Goal: Information Seeking & Learning: Understand process/instructions

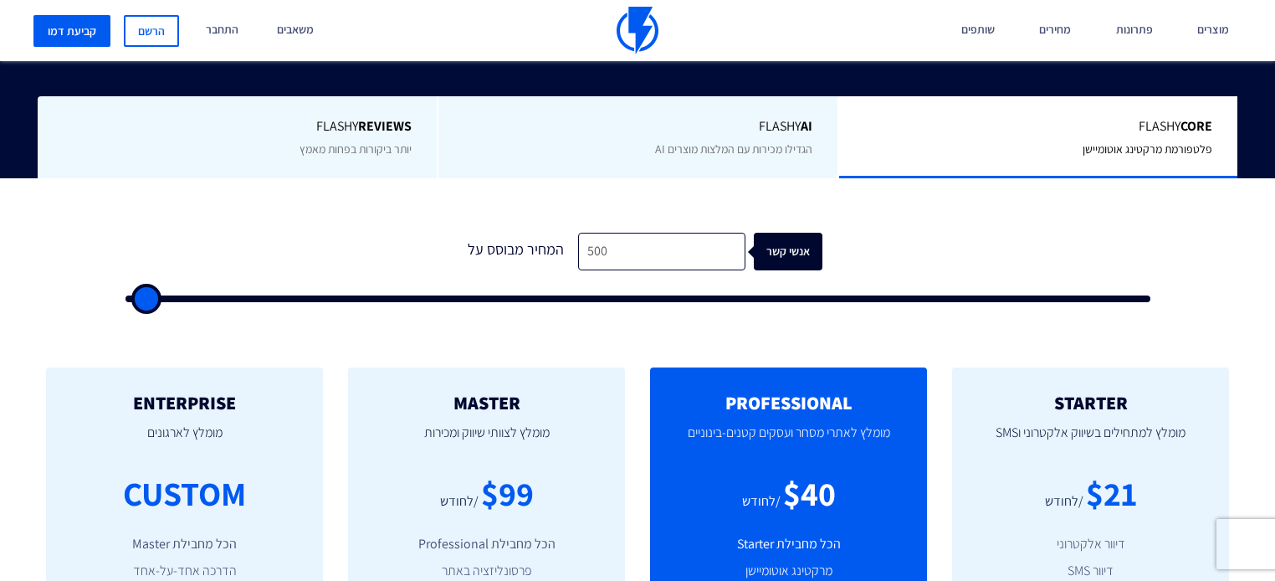
scroll to position [402, 0]
type input "500"
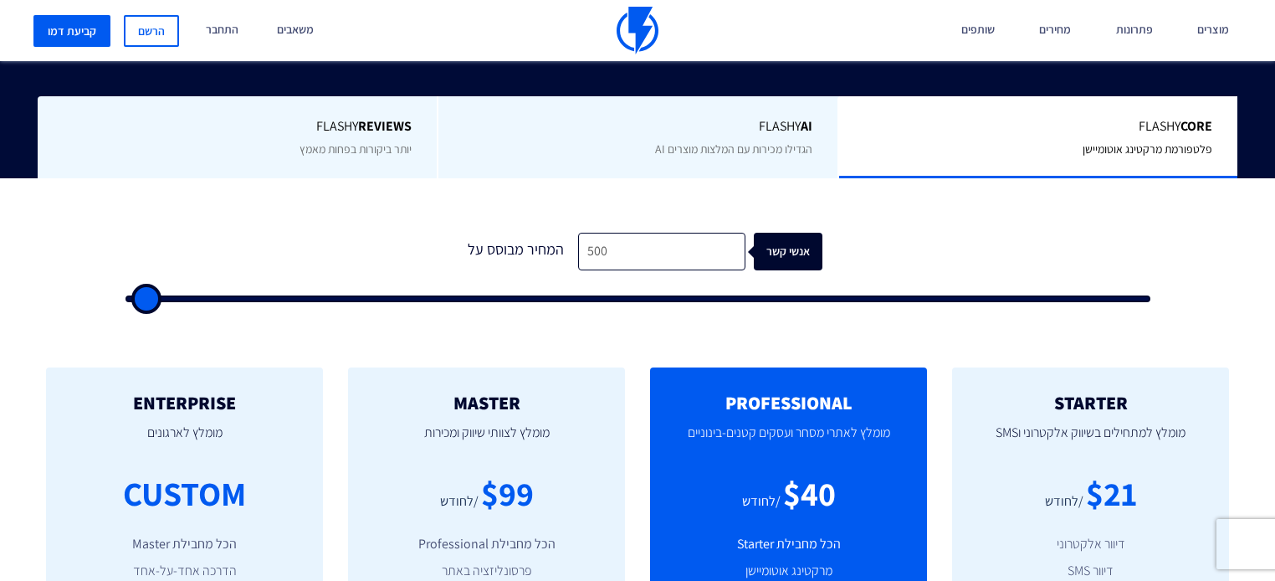
type input "500"
drag, startPoint x: 485, startPoint y: 300, endPoint x: -371, endPoint y: 208, distance: 861.6
click at [125, 295] on input "range" at bounding box center [637, 298] width 1025 height 7
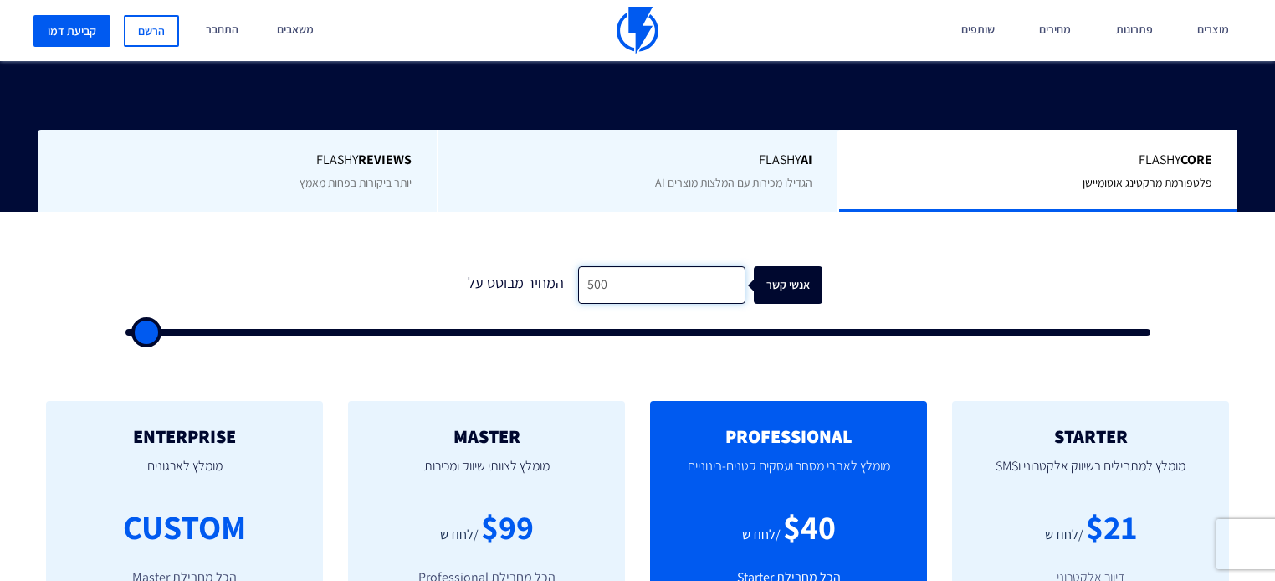
click at [601, 266] on input "500" at bounding box center [661, 285] width 167 height 38
type input "8"
type input "500"
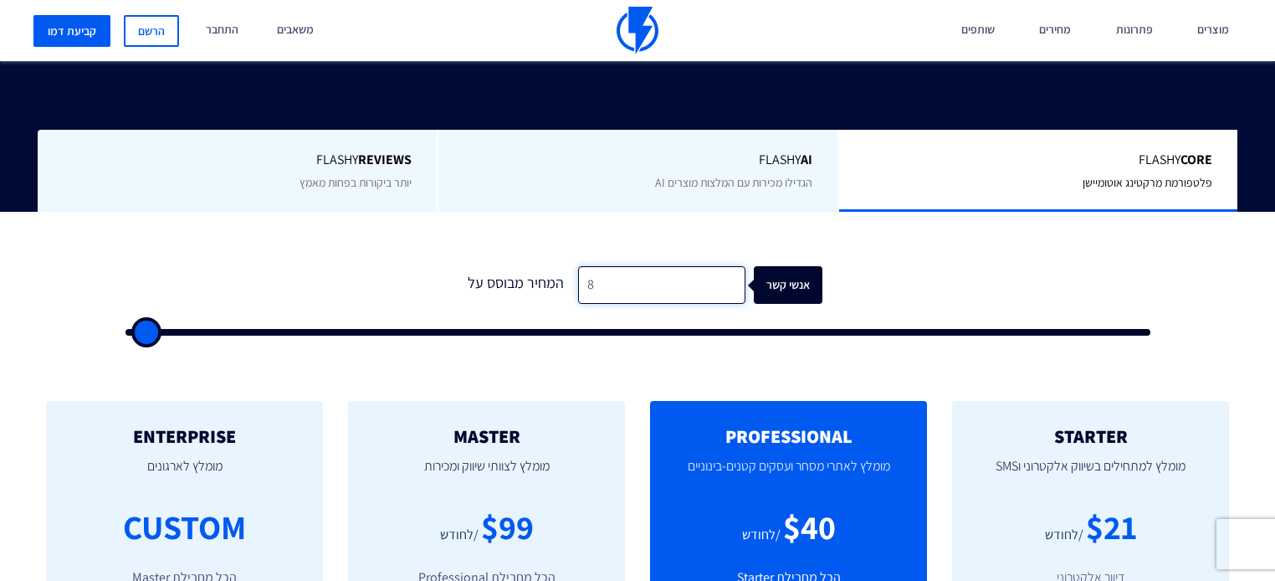
type input "80"
type input "500"
type input "800"
type input "1000"
type input "8,000"
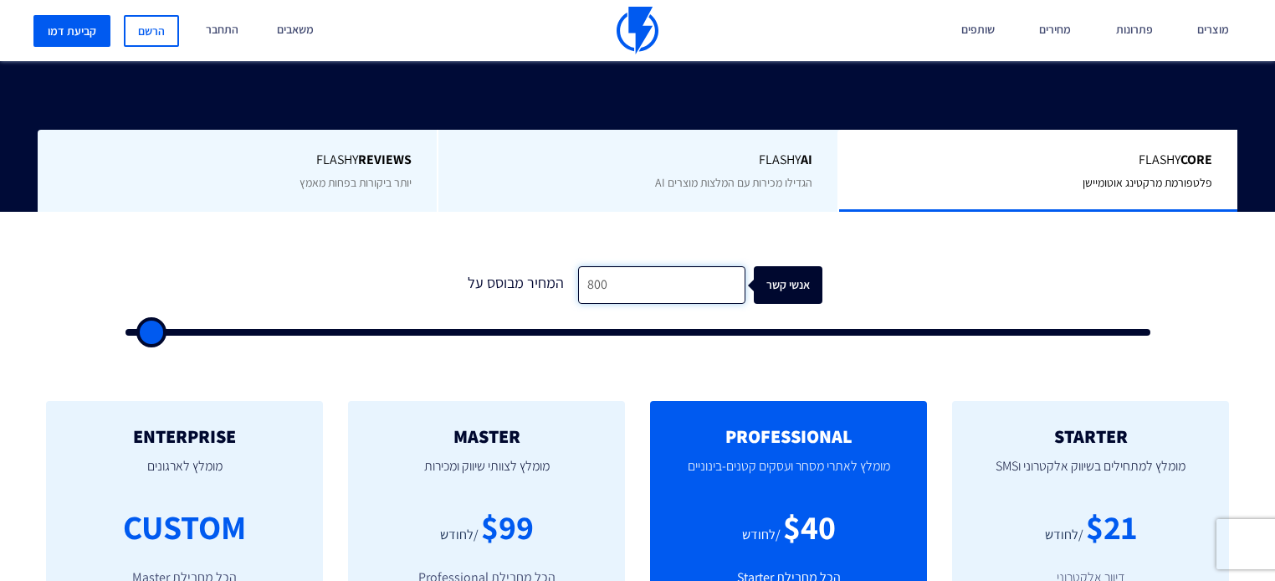
type input "8000"
type input "800"
type input "1000"
type input "80"
type input "500"
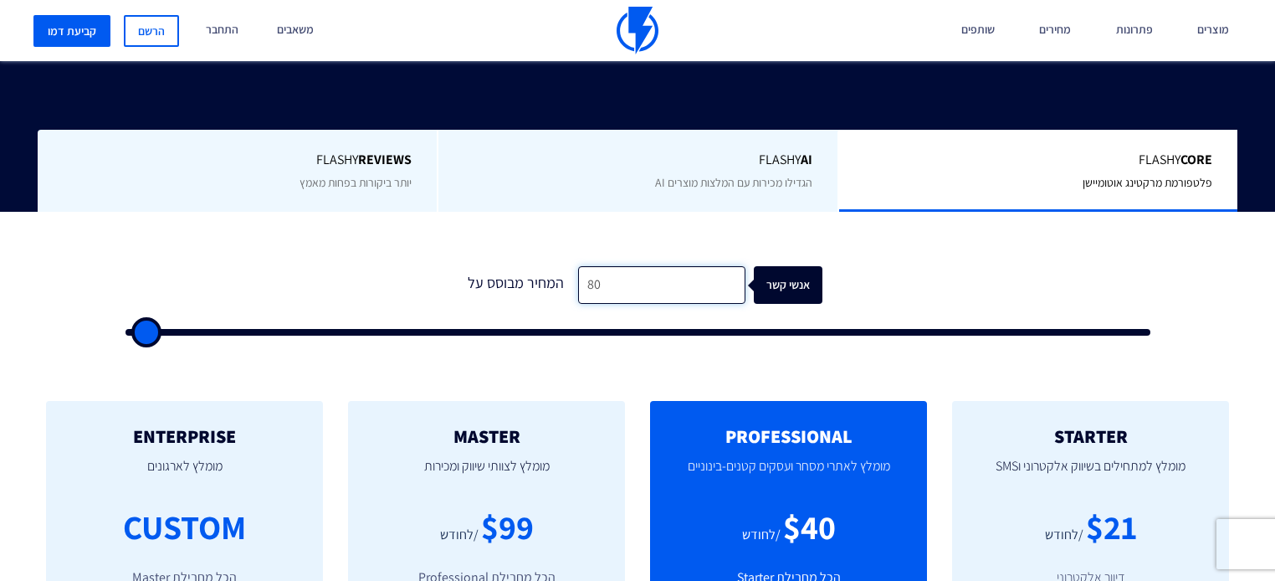
type input "8"
type input "500"
type input "8"
type input "500"
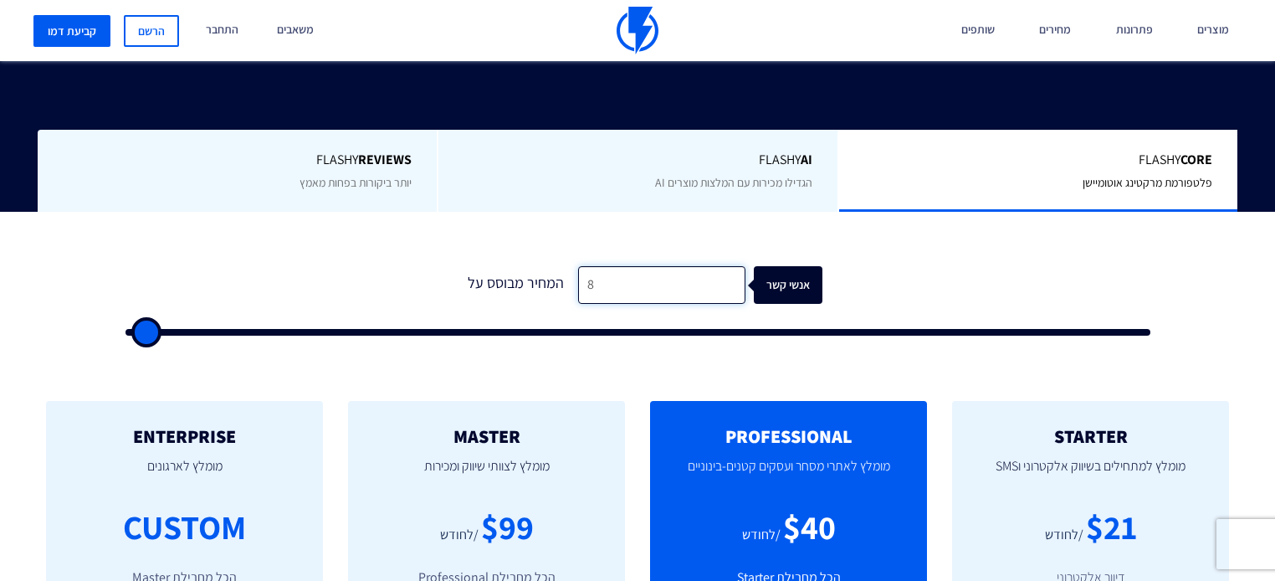
type input "80"
type input "500"
type input "800"
type input "1000"
type input "8,000"
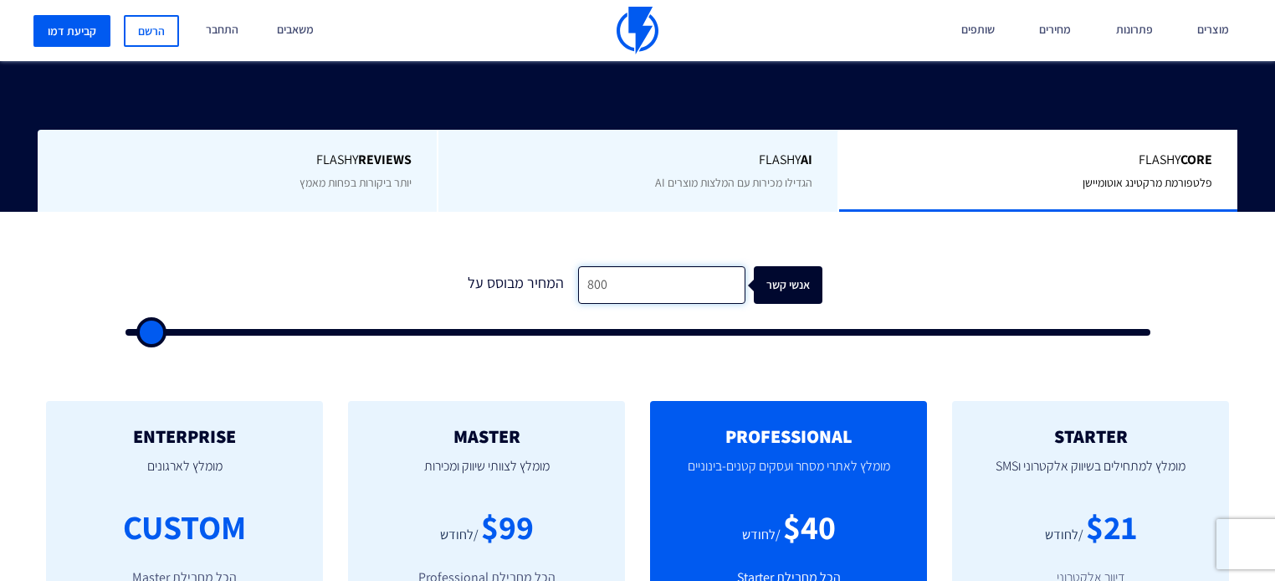
type input "8000"
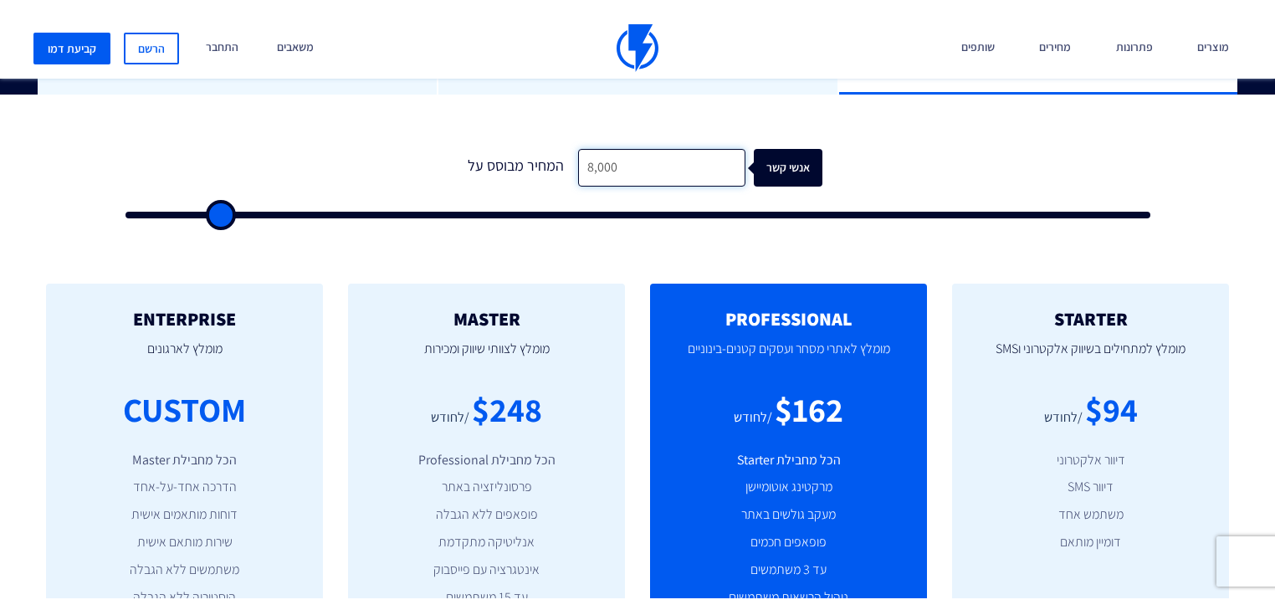
scroll to position [535, 0]
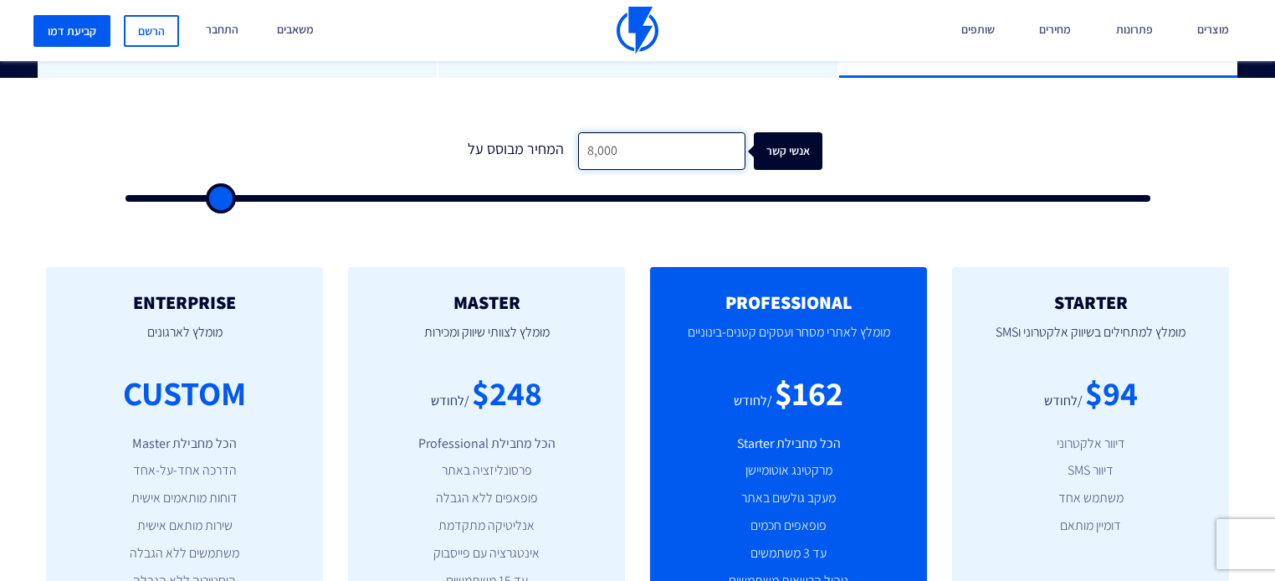
type input "8,000"
type input "8500"
click at [223, 195] on input "range" at bounding box center [637, 198] width 1025 height 7
drag, startPoint x: 647, startPoint y: 117, endPoint x: 351, endPoint y: 123, distance: 296.2
click at [351, 132] on form "1 המחיר מבוסס על 8,000 אנשי קשר" at bounding box center [637, 166] width 1025 height 69
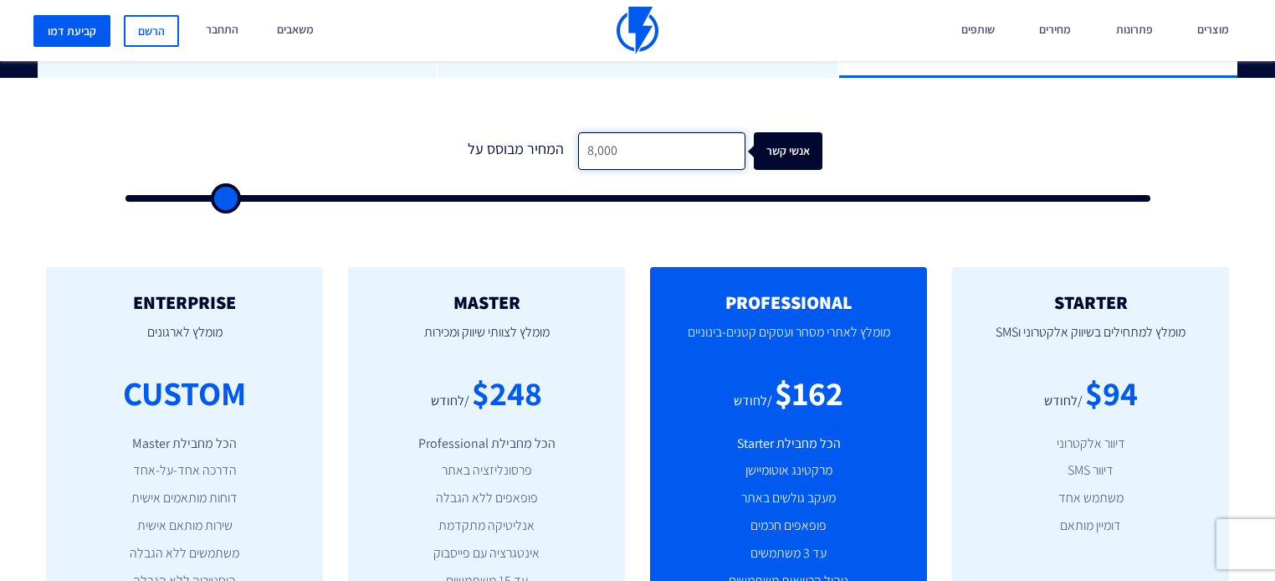
type input "4"
type input "500"
type input "40"
type input "500"
type input "400"
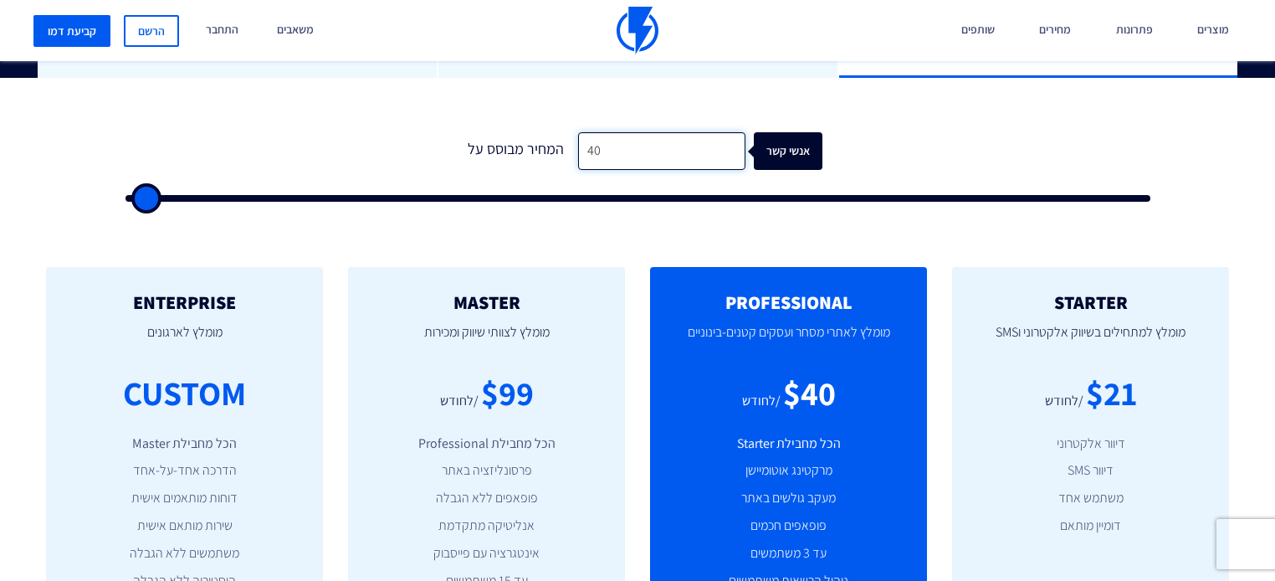
type input "500"
type input "4,000"
type input "4000"
drag, startPoint x: 672, startPoint y: 124, endPoint x: 428, endPoint y: 134, distance: 243.6
click at [428, 134] on form "0 המחיר מבוסס על 4,000 אנשי קשר" at bounding box center [637, 166] width 1025 height 69
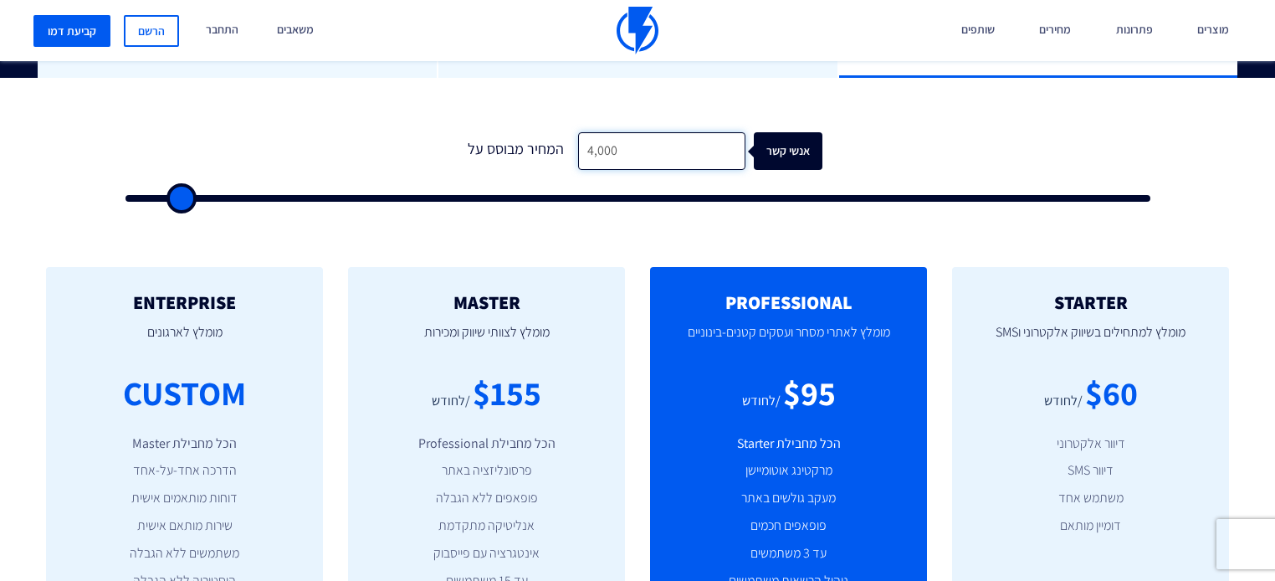
type input "8"
type input "500"
type input "80"
type input "500"
type input "800"
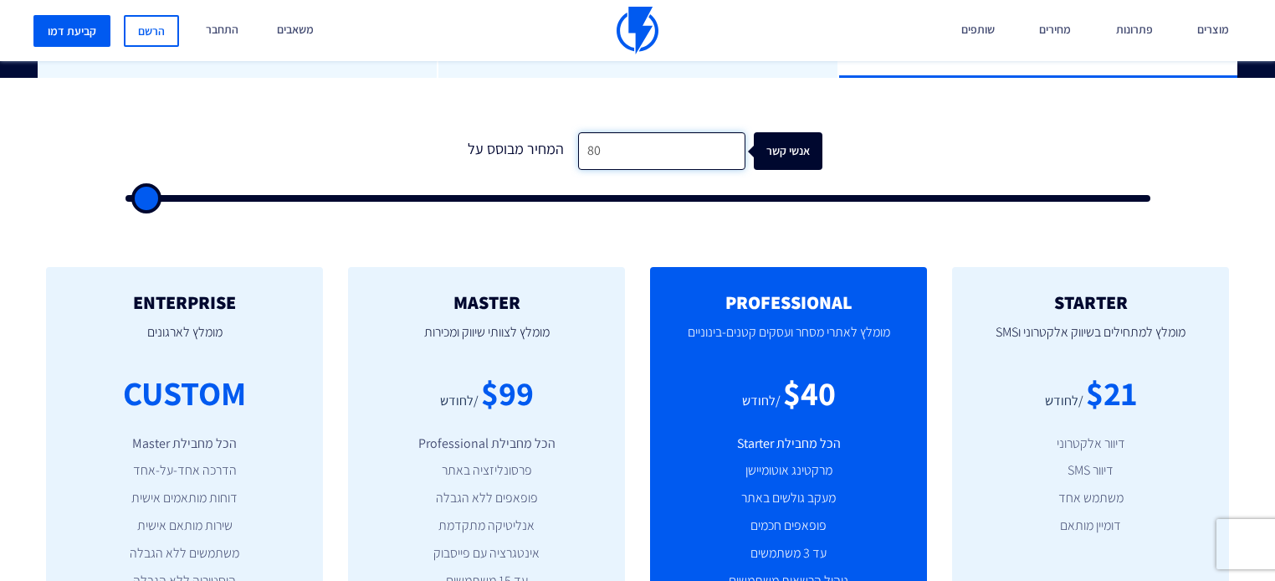
type input "1000"
type input "8,000"
click at [207, 147] on form "0 המחיר מבוסס על 8,000 אנשי קשר" at bounding box center [637, 166] width 1025 height 69
type input "7000"
type input "8,500"
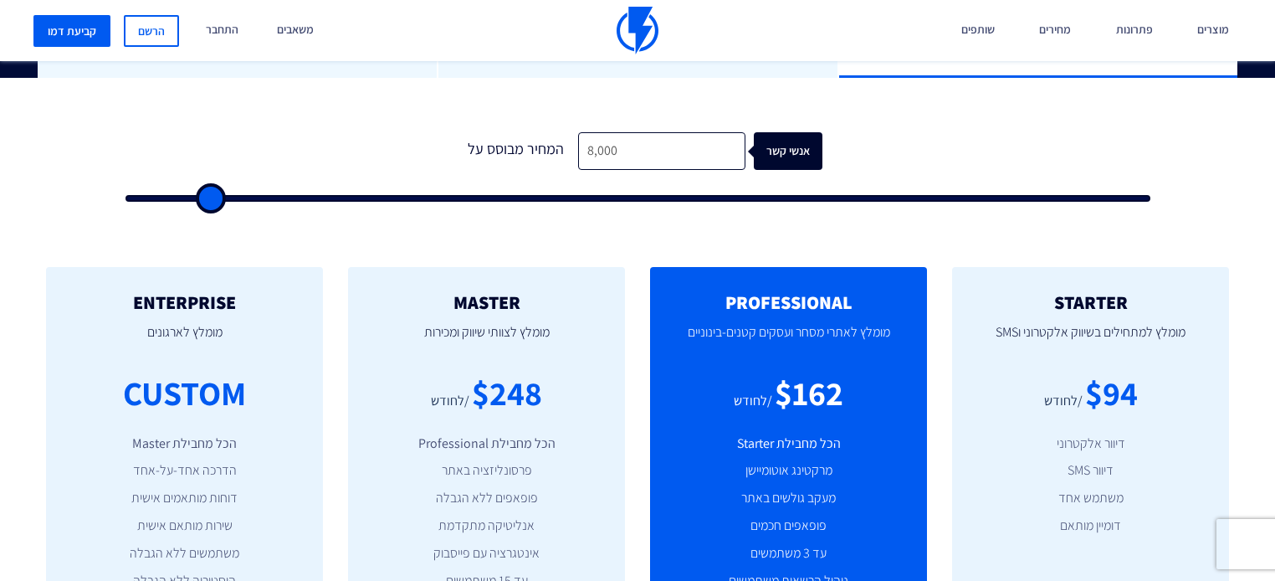
type input "8500"
type input "9,000"
type input "9000"
type input "10,500"
type input "10500"
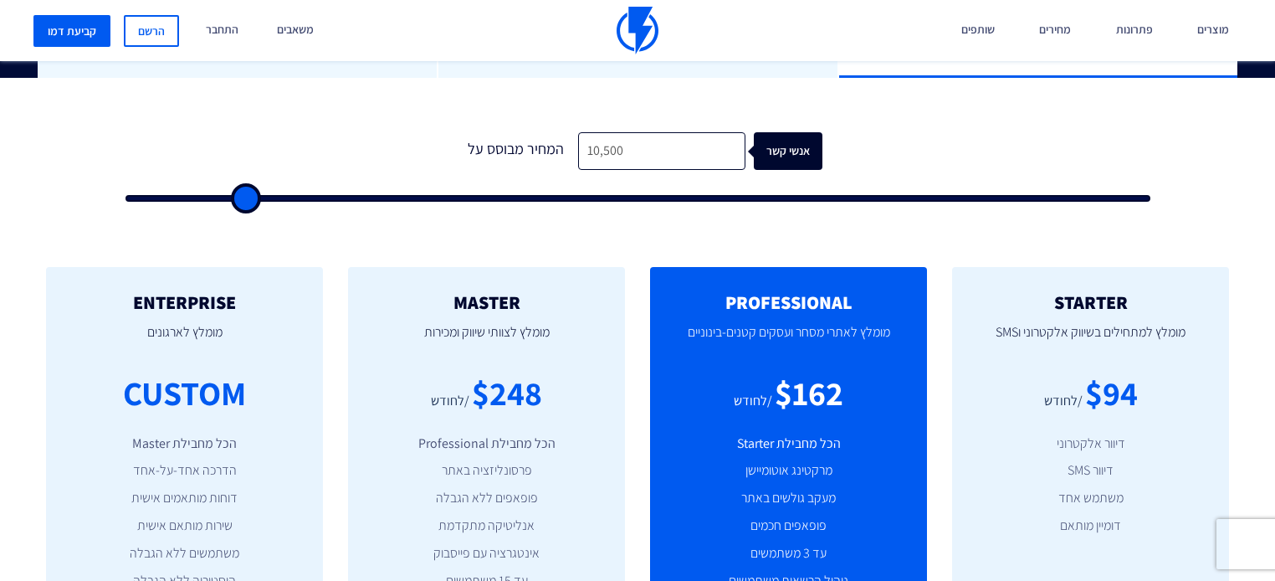
type input "12,000"
type input "12000"
type input "15,000"
type input "15000"
type input "18,000"
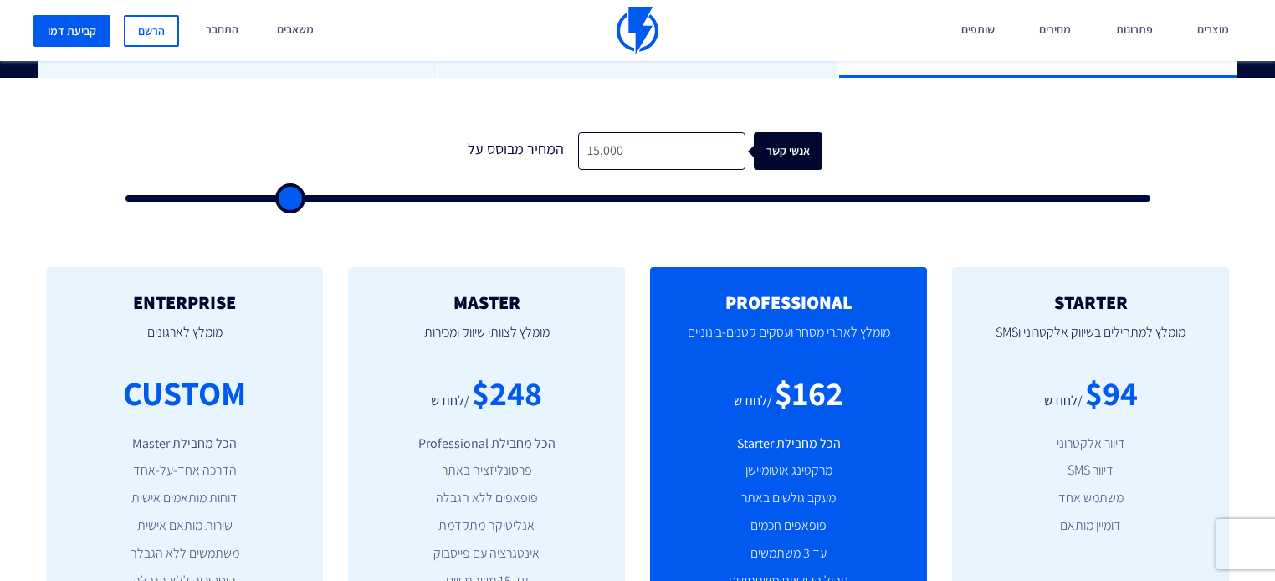
type input "18000"
type input "20,500"
type input "20500"
type input "23,000"
type input "23000"
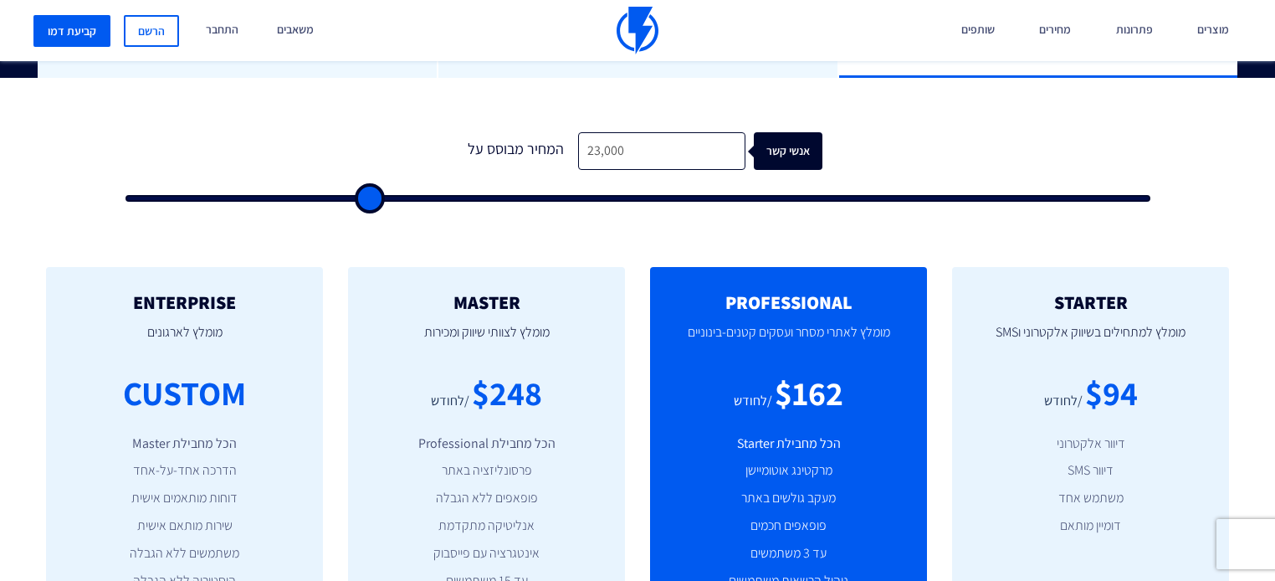
type input "28,000"
type input "28000"
type input "30,500"
type input "30500"
type input "34,500"
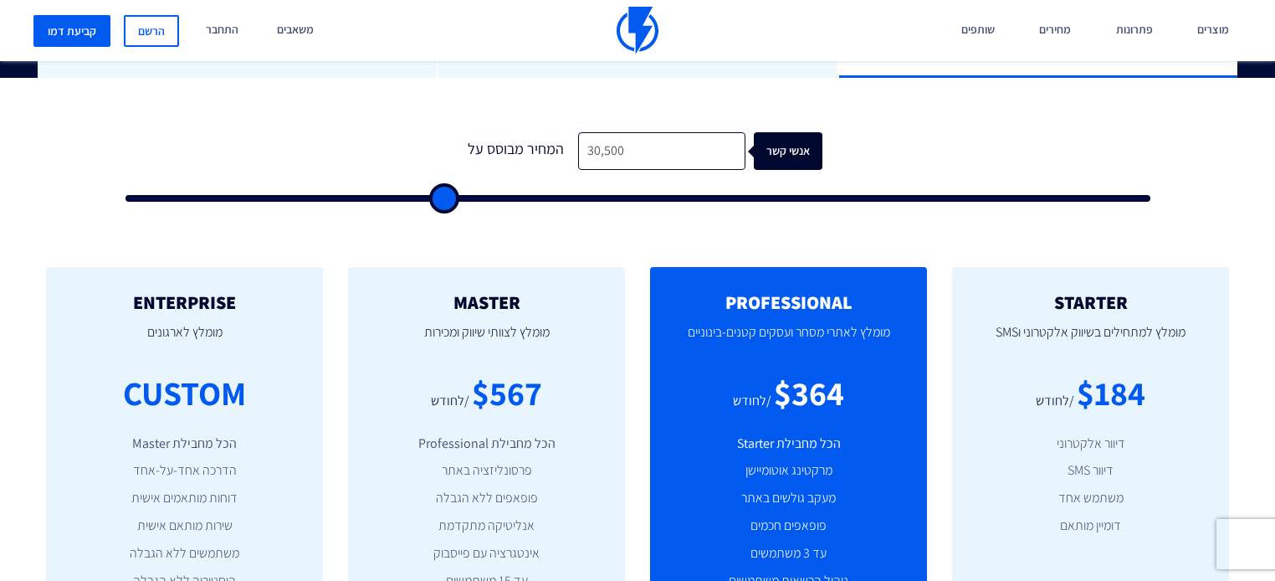
type input "34500"
type input "37,000"
type input "37000"
type input "40,500"
type input "40500"
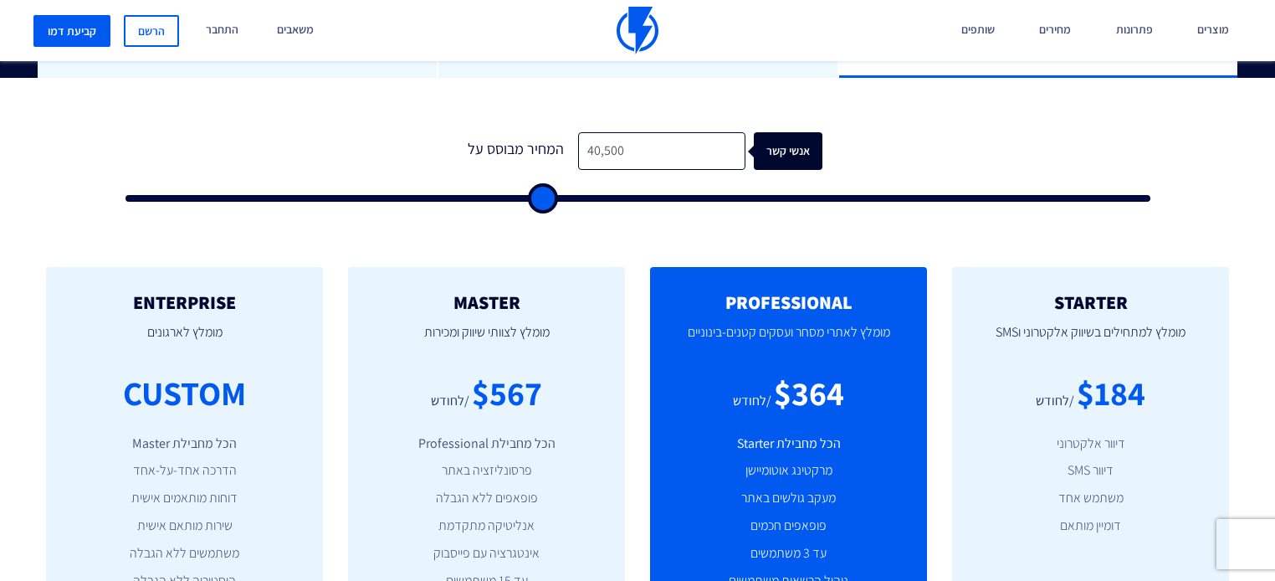
type input "43,500"
type input "43500"
type input "46,000"
type input "46000"
type input "49,000"
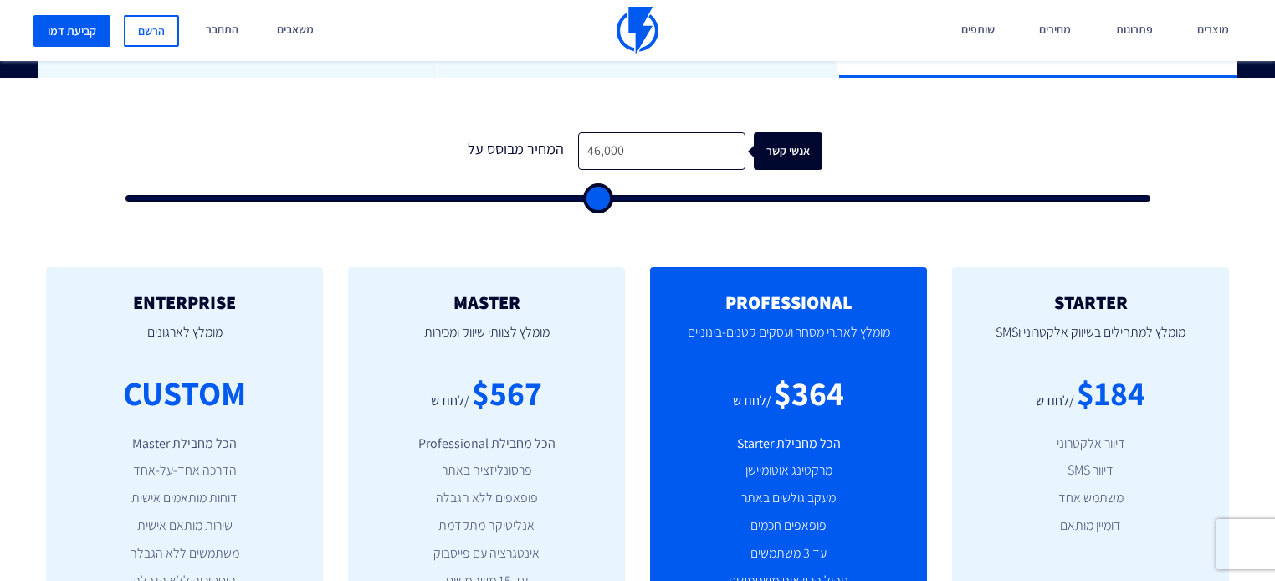
type input "49000"
type input "51,500"
type input "51500"
type input "54,000"
type input "54000"
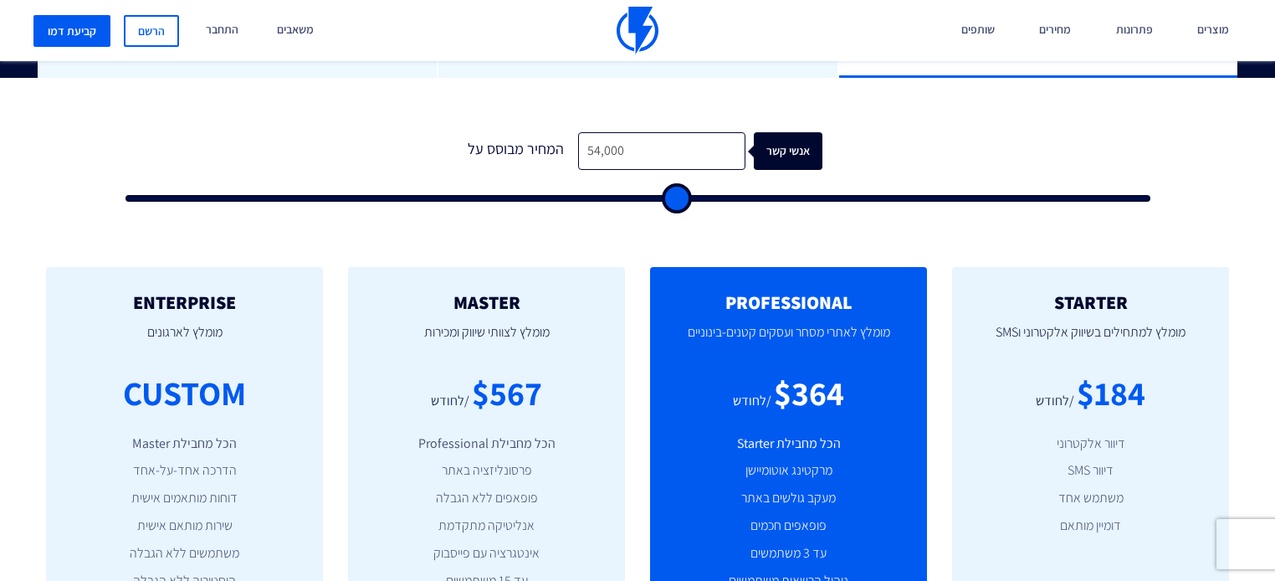
type input "57,000"
type input "57000"
type input "59,000"
type input "59000"
type input "60,000"
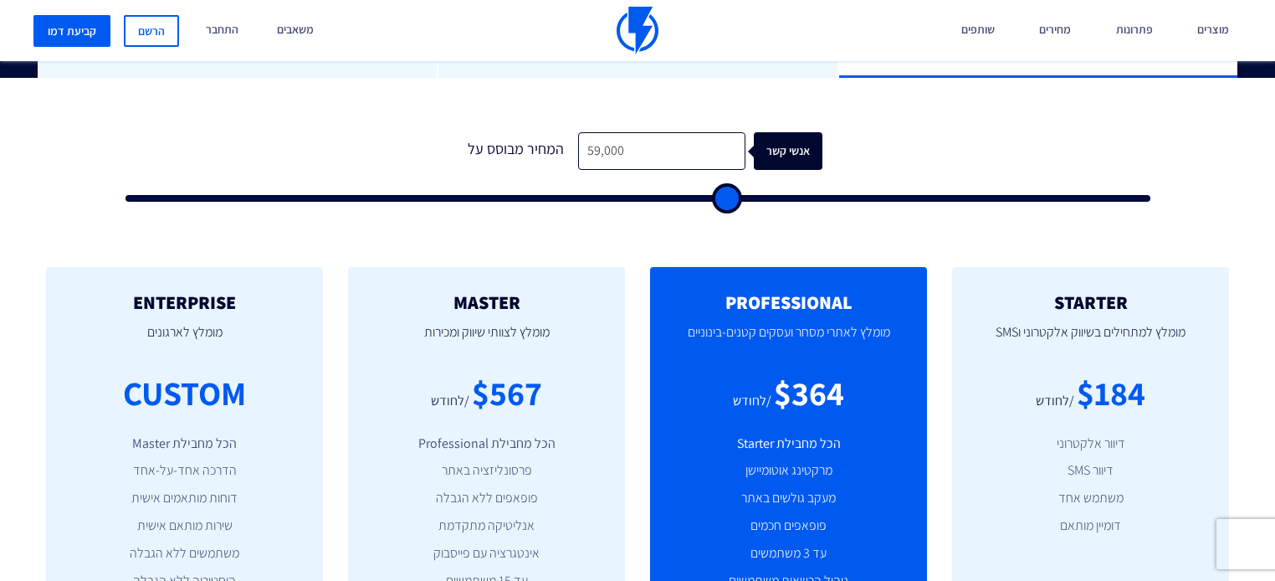
type input "60000"
type input "61,500"
type input "61500"
type input "62,000"
type input "62000"
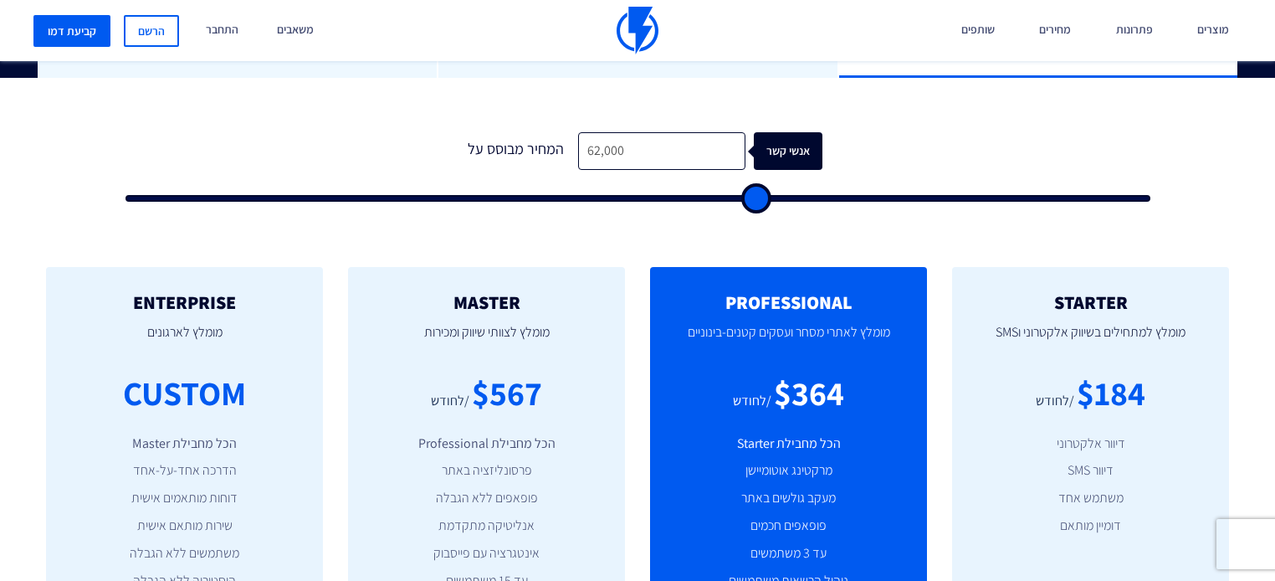
type input "63,000"
type input "63000"
type input "63,500"
type input "63500"
type input "63,000"
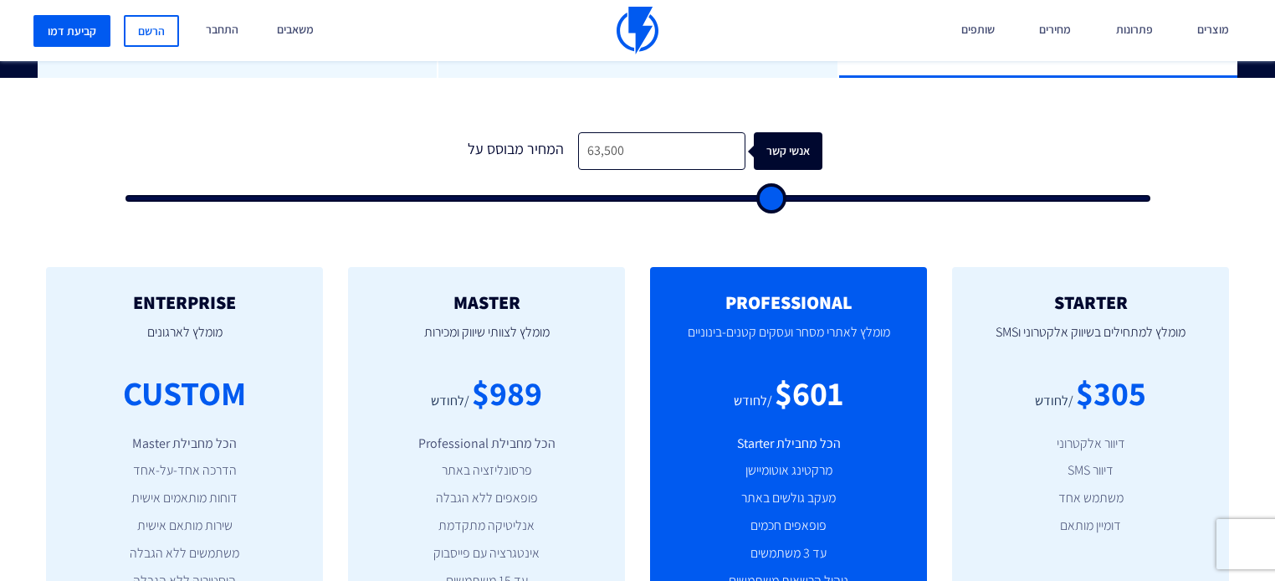
type input "63000"
type input "62,000"
type input "62000"
type input "58,500"
type input "58500"
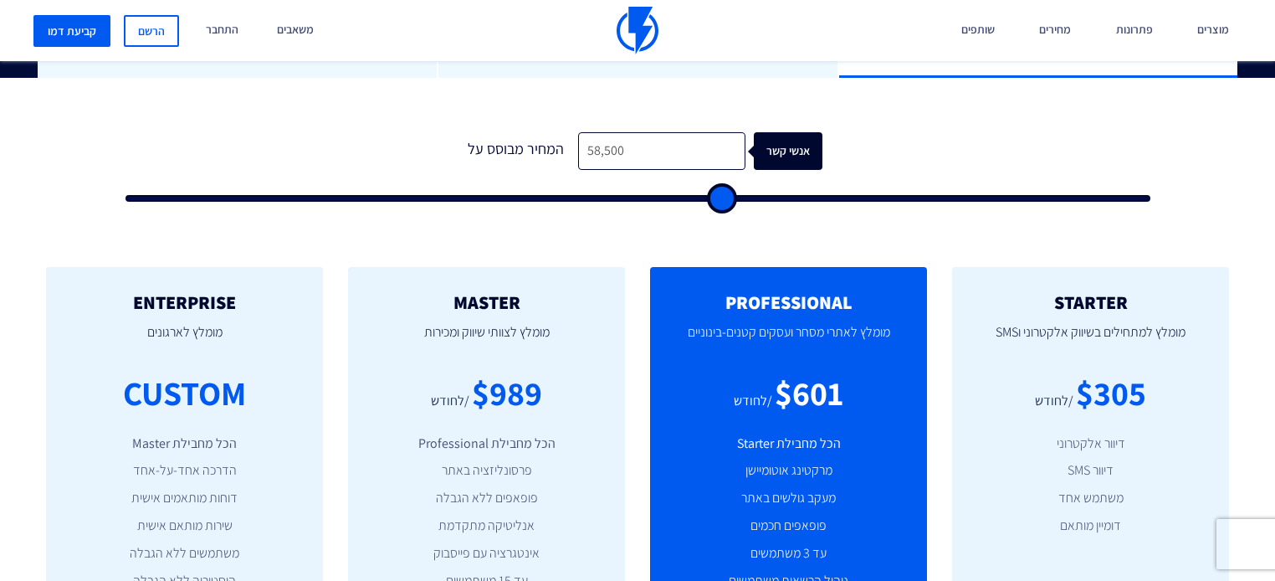
type input "57,000"
type input "57000"
type input "55,500"
type input "55500"
type input "49,500"
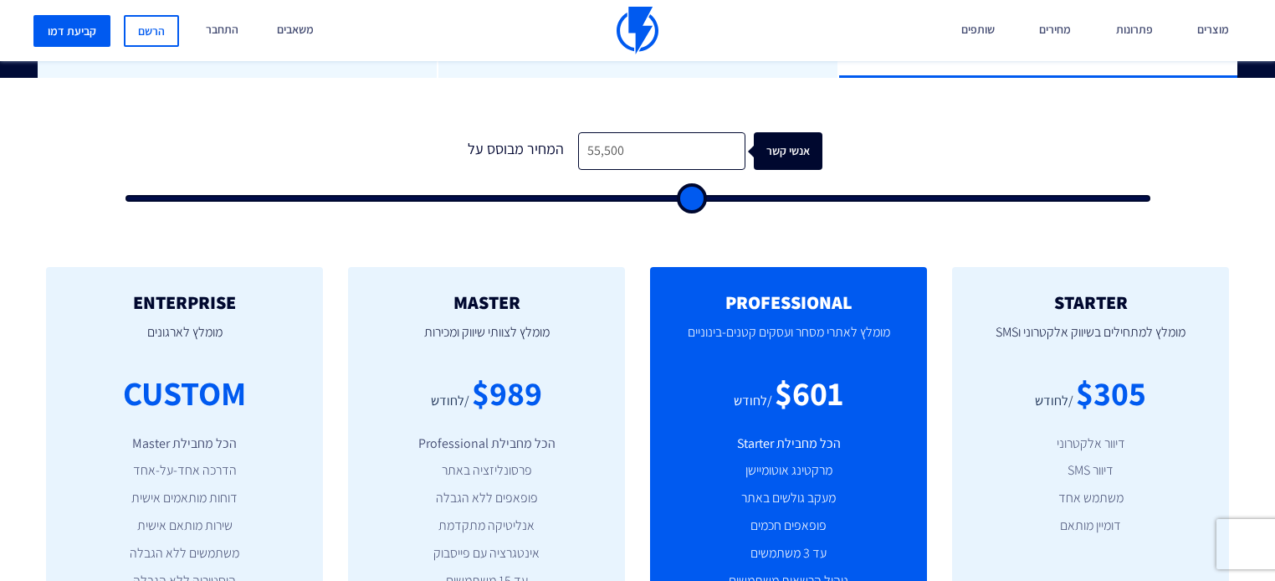
type input "49500"
type input "46,000"
type input "46000"
type input "44,000"
type input "44000"
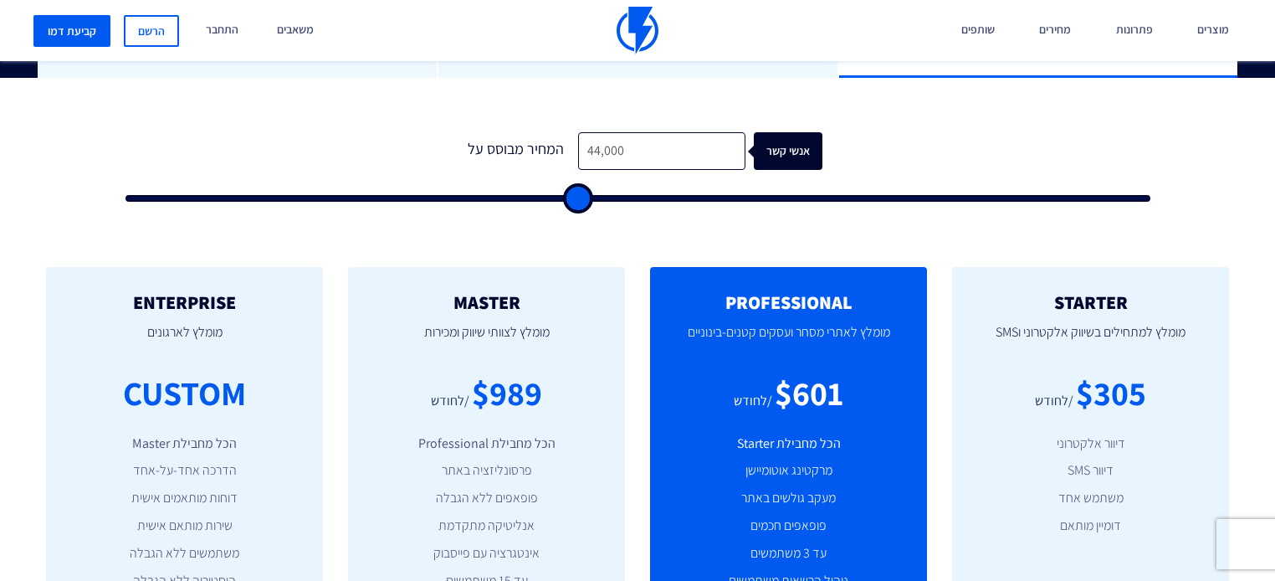
type input "42,000"
type input "42000"
type input "41,000"
type input "41000"
type input "39,500"
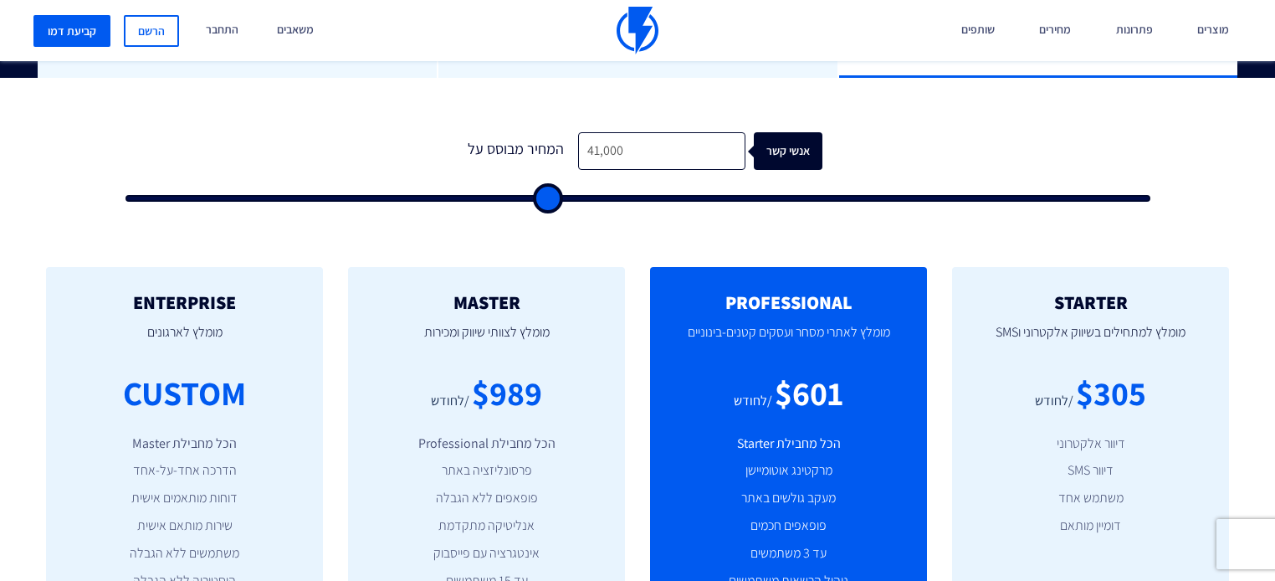
type input "39500"
type input "38,000"
type input "38000"
type input "35,000"
type input "35000"
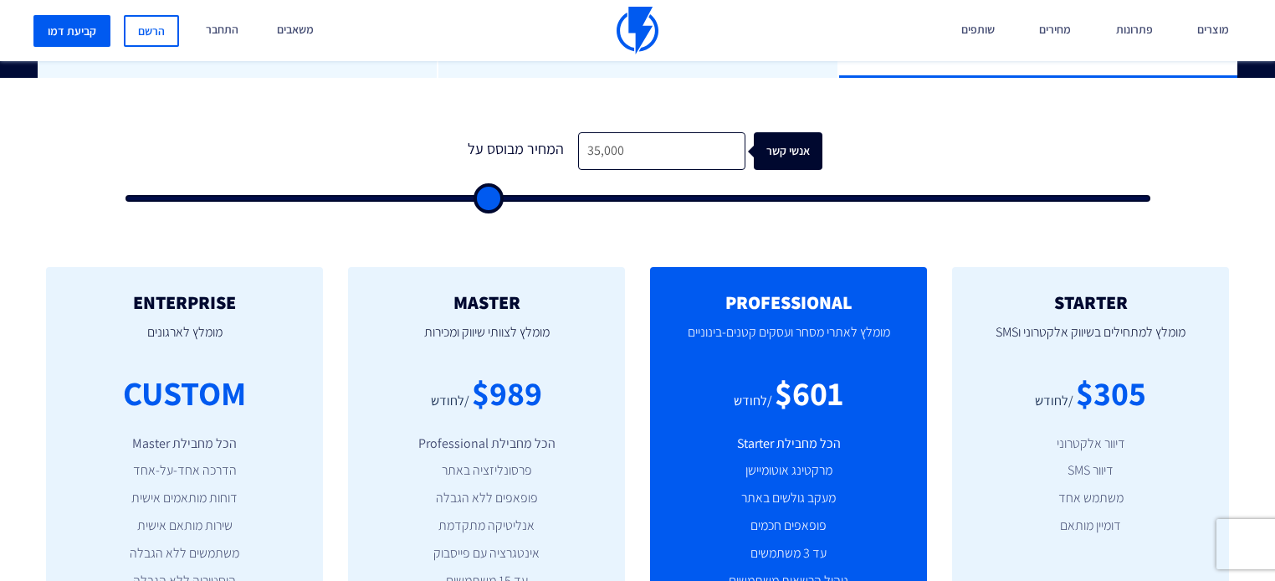
type input "33,000"
type input "33000"
type input "31,500"
type input "31500"
type input "26,000"
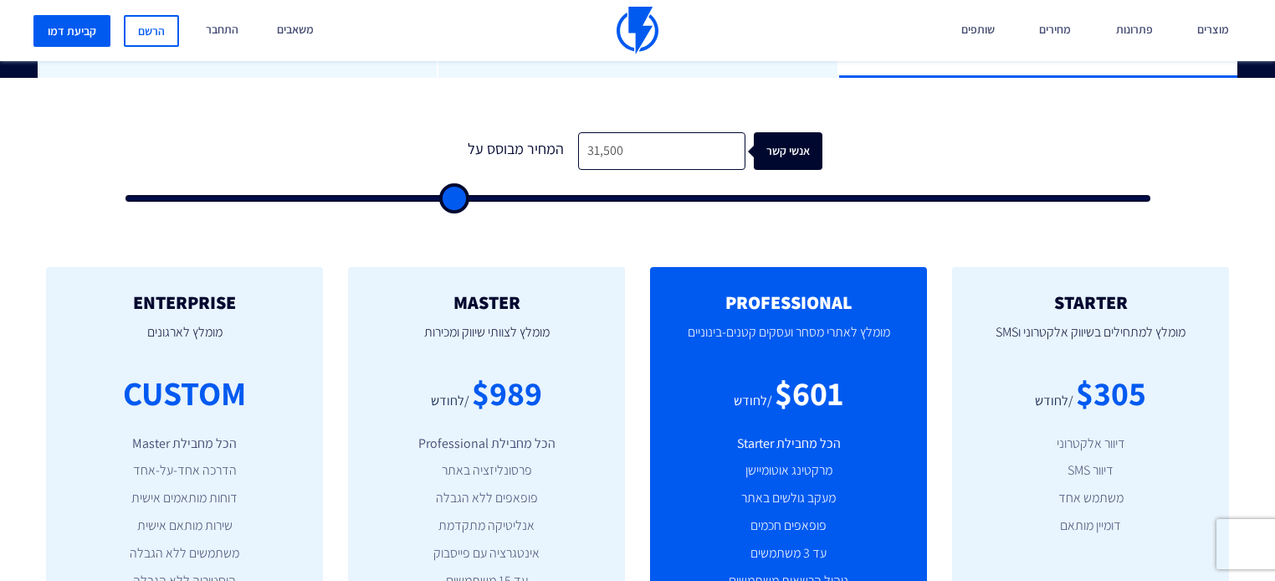
type input "26000"
type input "17,000"
type input "17000"
type input "15,500"
type input "15500"
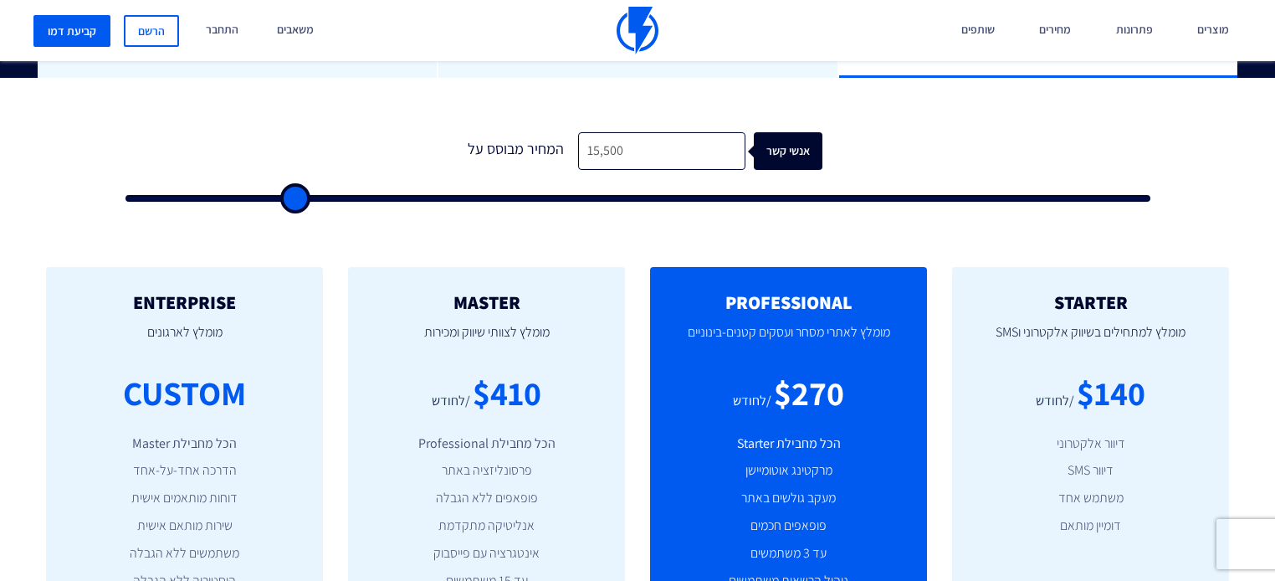
type input "14,000"
type input "14000"
type input "12,500"
type input "12500"
type input "12,000"
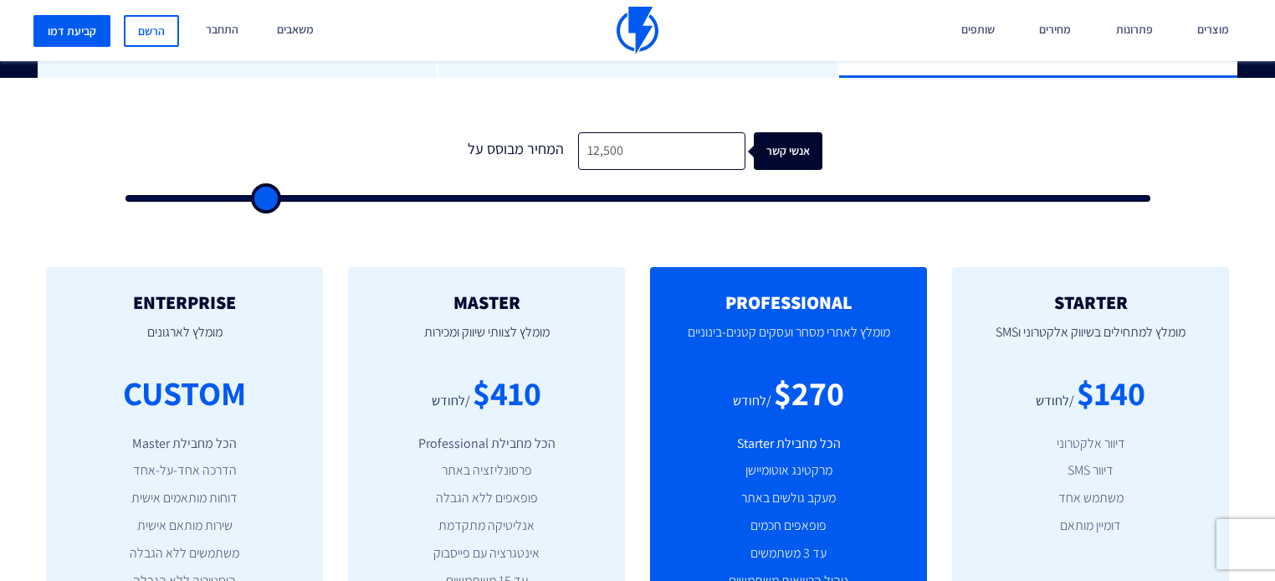
type input "12000"
type input "11,000"
type input "11000"
type input "9,500"
drag, startPoint x: 207, startPoint y: 155, endPoint x: 233, endPoint y: 183, distance: 37.9
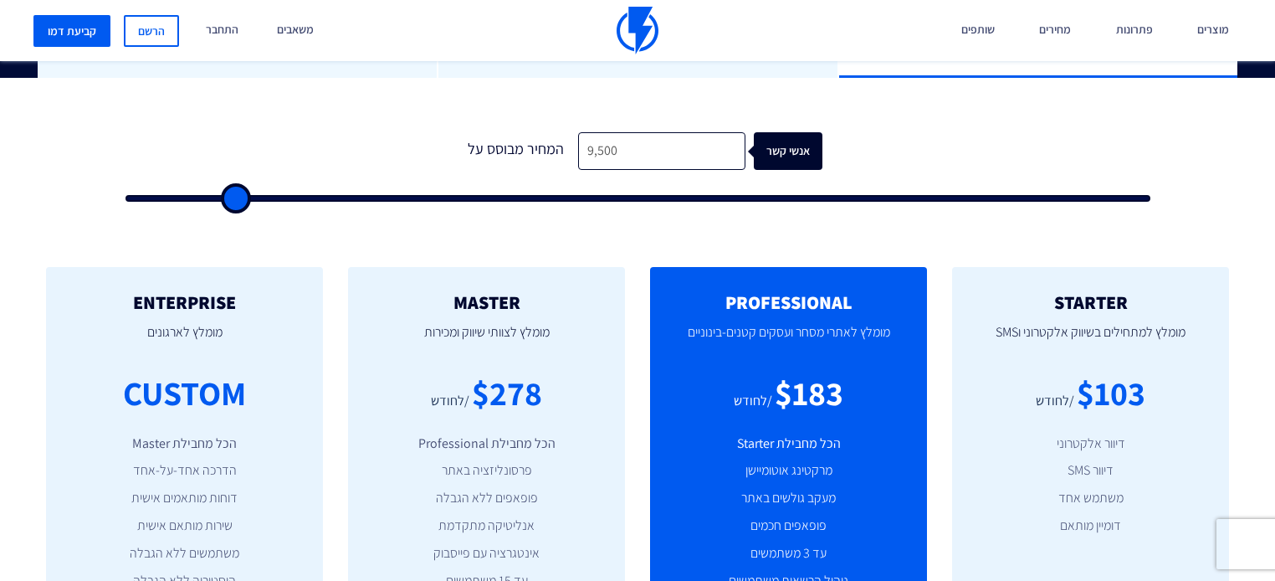
type input "9500"
click at [233, 195] on input "range" at bounding box center [637, 198] width 1025 height 7
click at [723, 132] on input "9,500" at bounding box center [661, 151] width 167 height 38
type input "8"
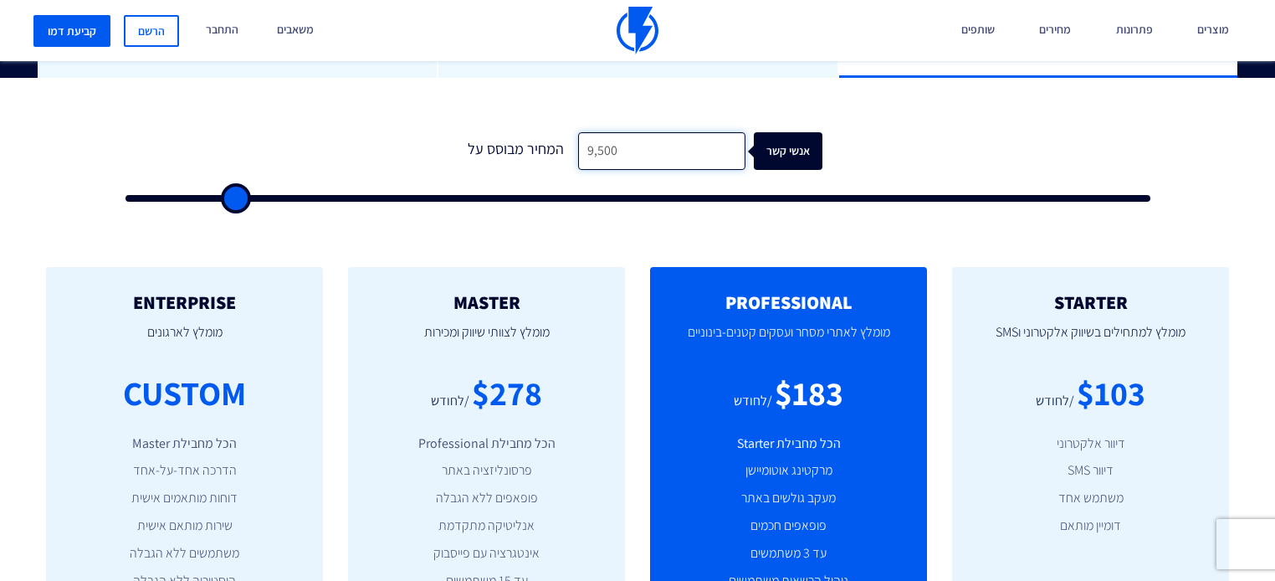
type input "500"
type input "80"
type input "500"
type input "800"
type input "1000"
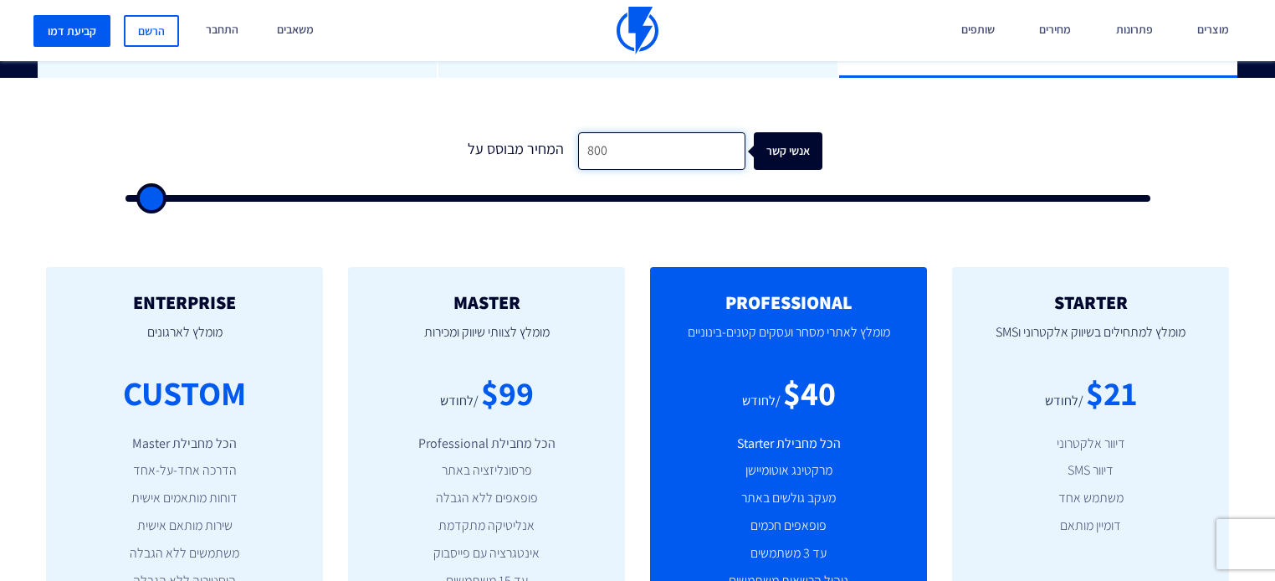
type input "8,000"
type input "8000"
type input "8,000"
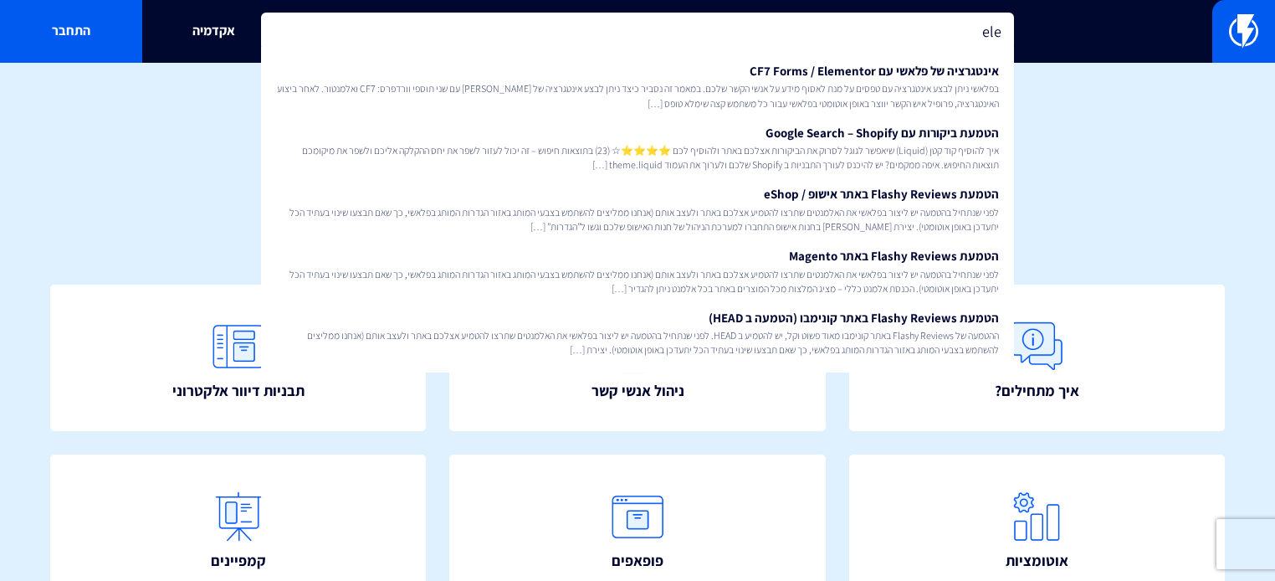
type input "ele"
click at [592, 86] on span "בפלאשי ניתן לבצע אינטגרציה עם טפסים על מנת לאסוף מידע על אנשי הקשר שלכם. במאמר …" at bounding box center [637, 95] width 723 height 28
